Goal: Information Seeking & Learning: Learn about a topic

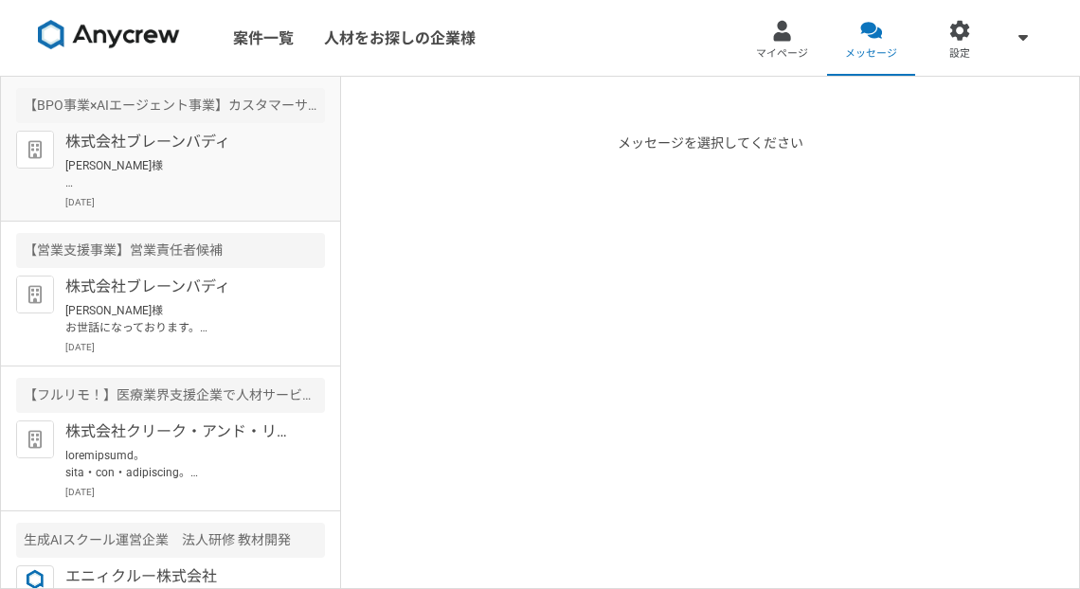
click at [240, 161] on p "[PERSON_NAME]様 株式会社ブレーンバディ採用担当の[PERSON_NAME]と申します。 この度は数ある求人の中から、弊社求人にご興味をお持ちいた…" at bounding box center [182, 174] width 234 height 34
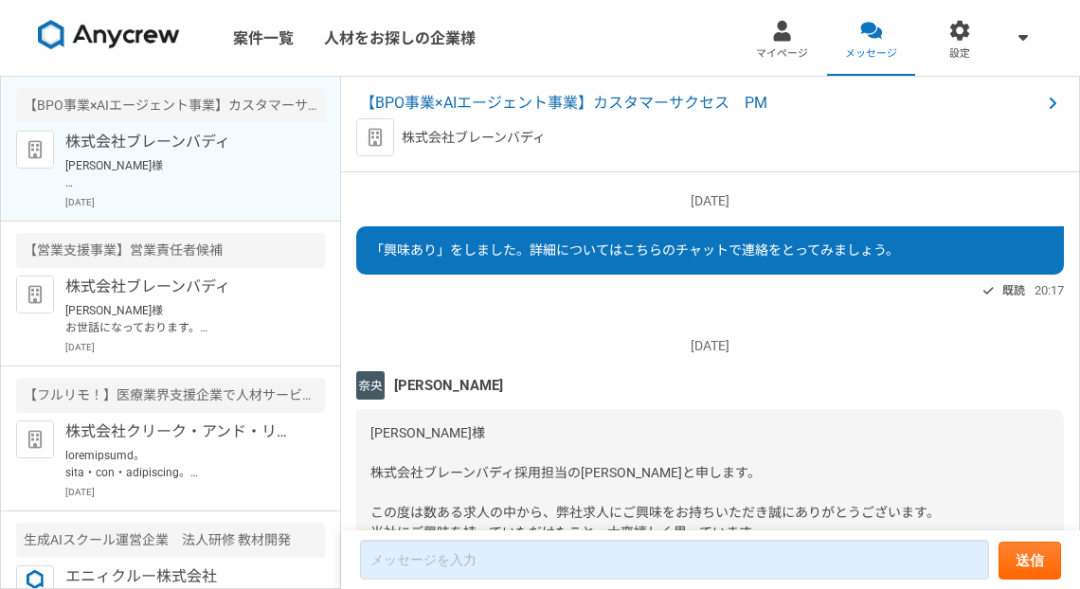
scroll to position [262, 0]
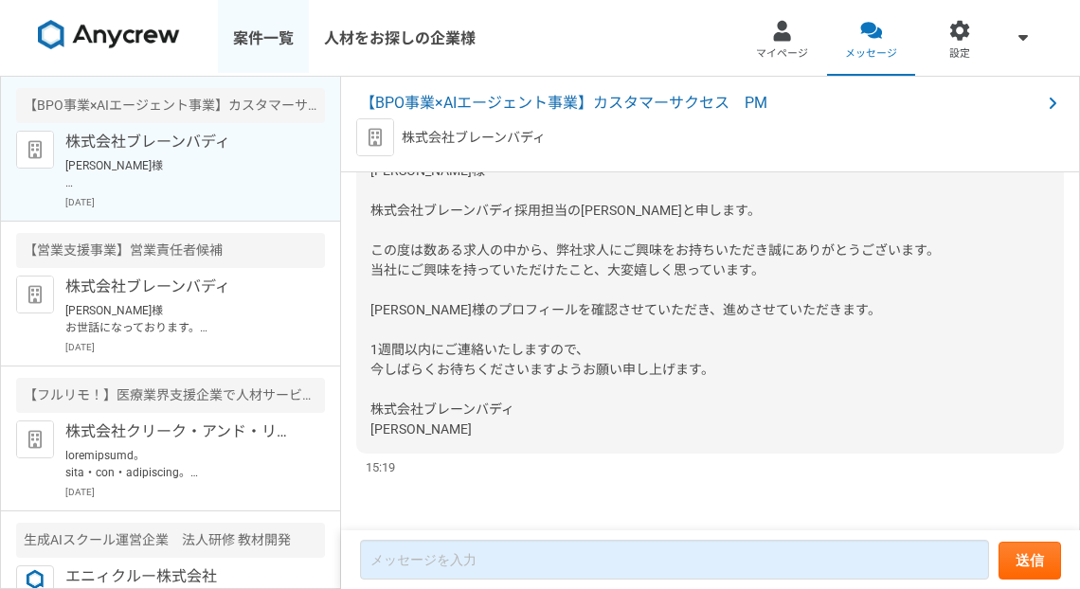
click at [246, 41] on link "案件一覧" at bounding box center [263, 38] width 91 height 76
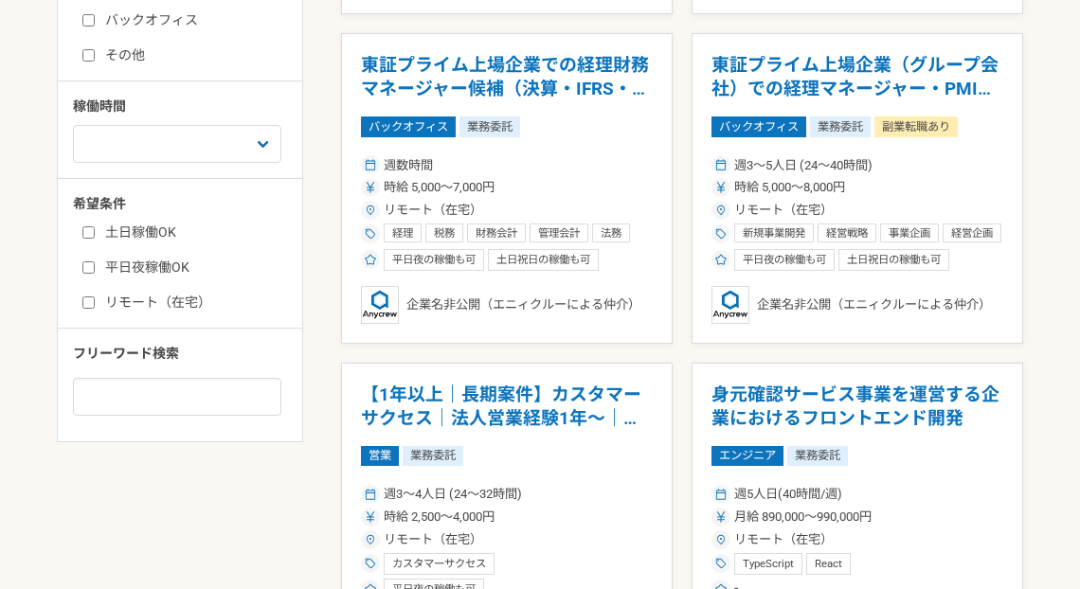
scroll to position [752, 0]
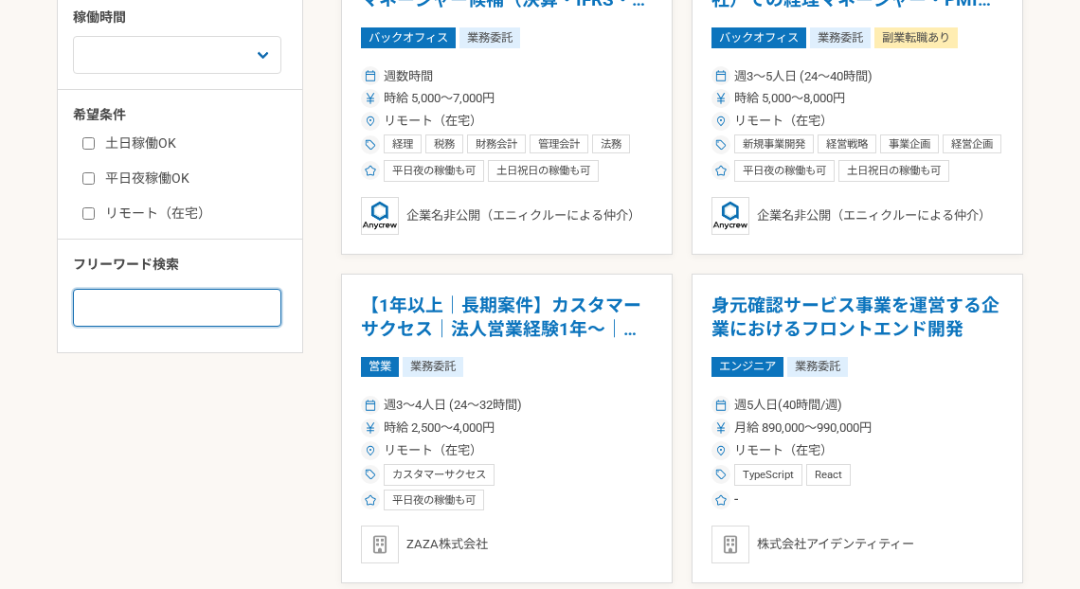
click at [180, 301] on input at bounding box center [177, 308] width 208 height 38
type input "英語"
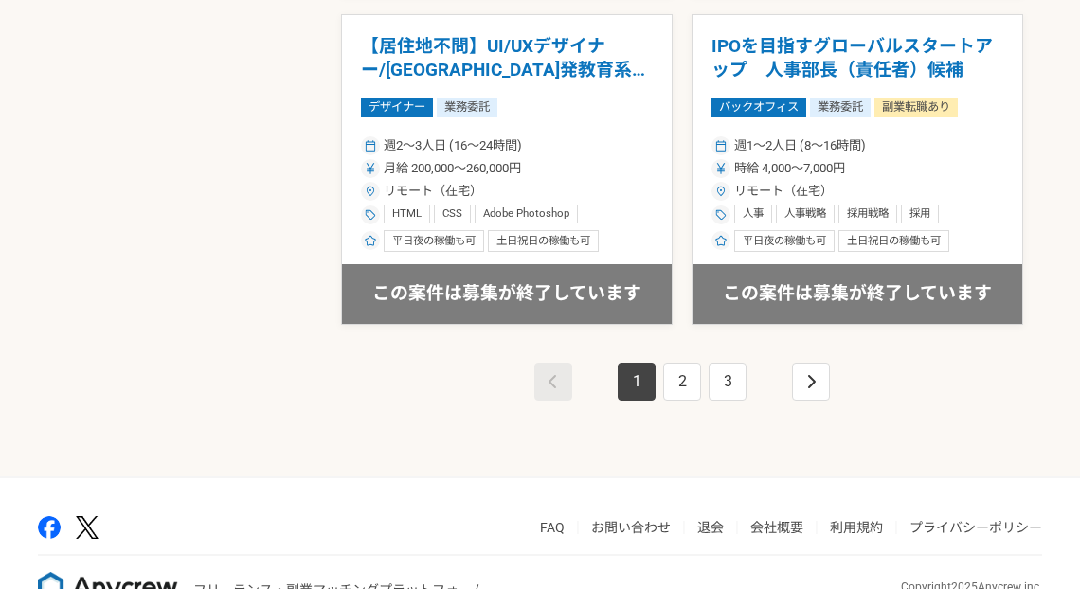
scroll to position [3375, 0]
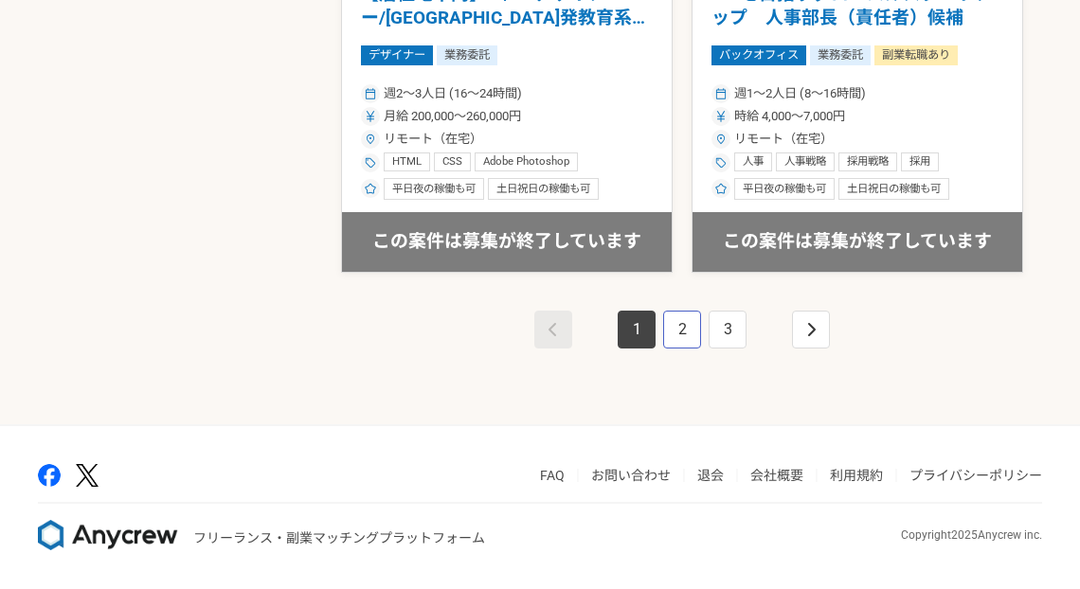
click at [688, 331] on link "2" at bounding box center [682, 330] width 38 height 38
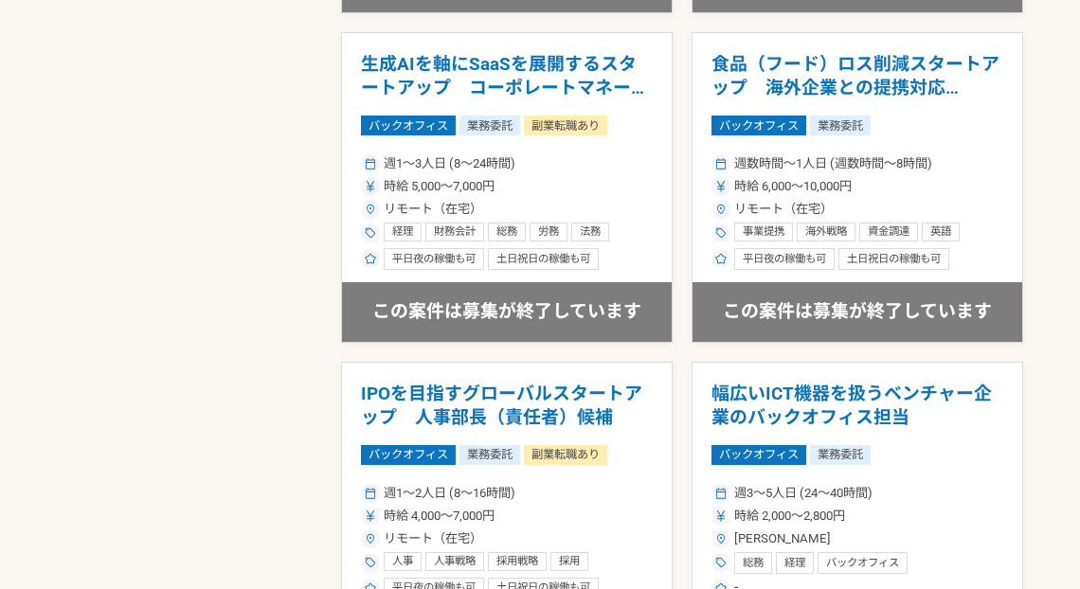
scroll to position [2763, 0]
